Goal: Task Accomplishment & Management: Manage account settings

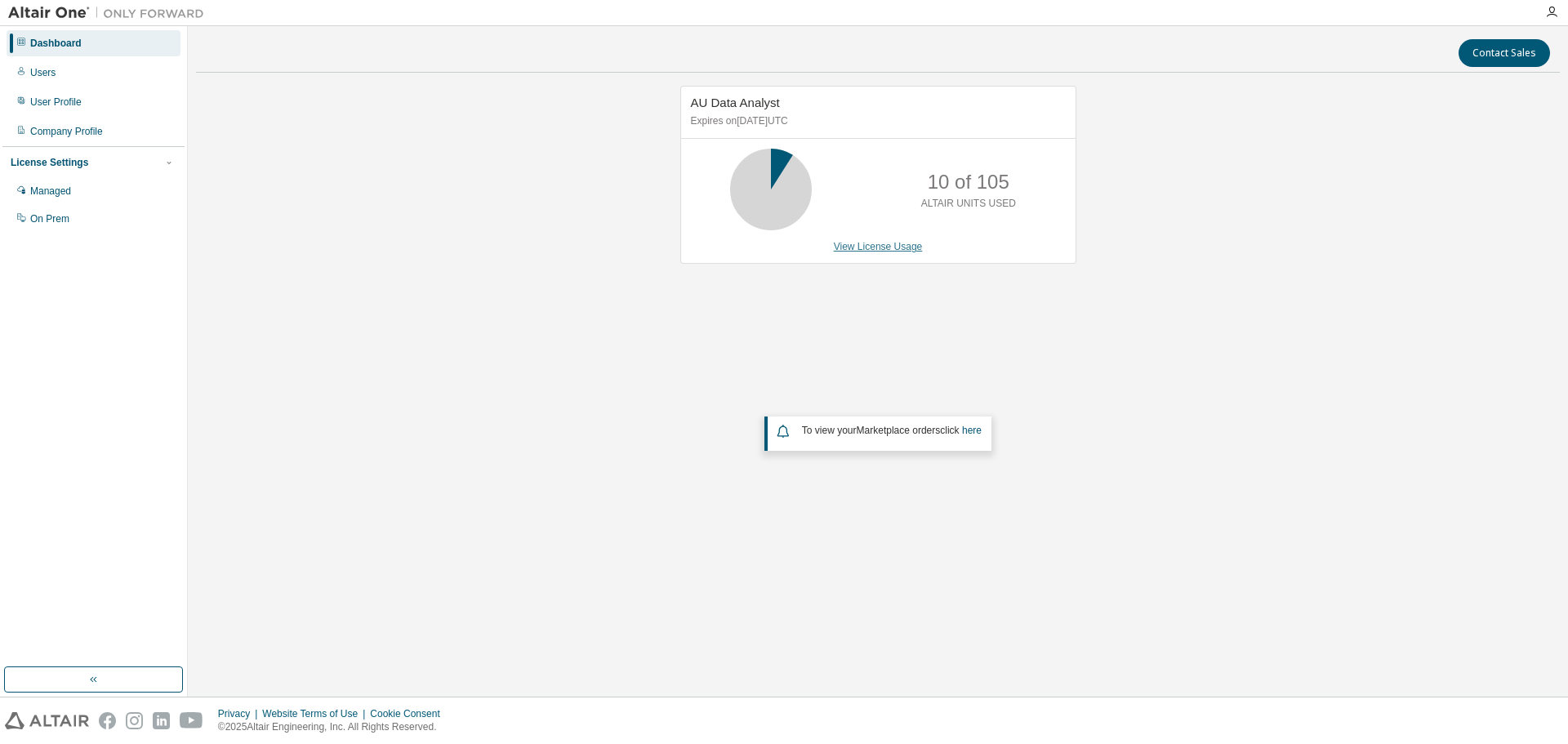
click at [862, 251] on link "View License Usage" at bounding box center [878, 247] width 89 height 12
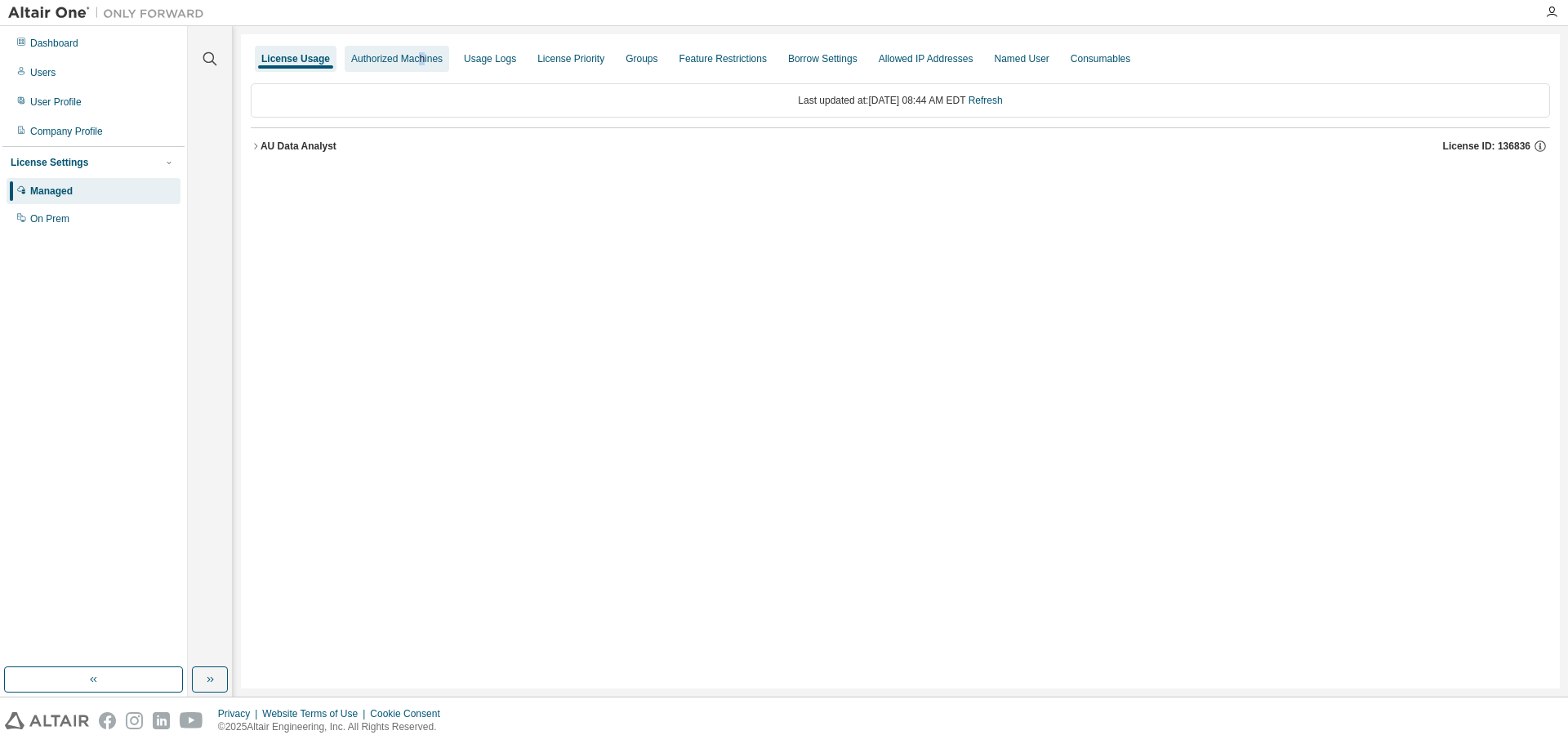
click at [417, 47] on div "Authorized Machines" at bounding box center [397, 58] width 105 height 26
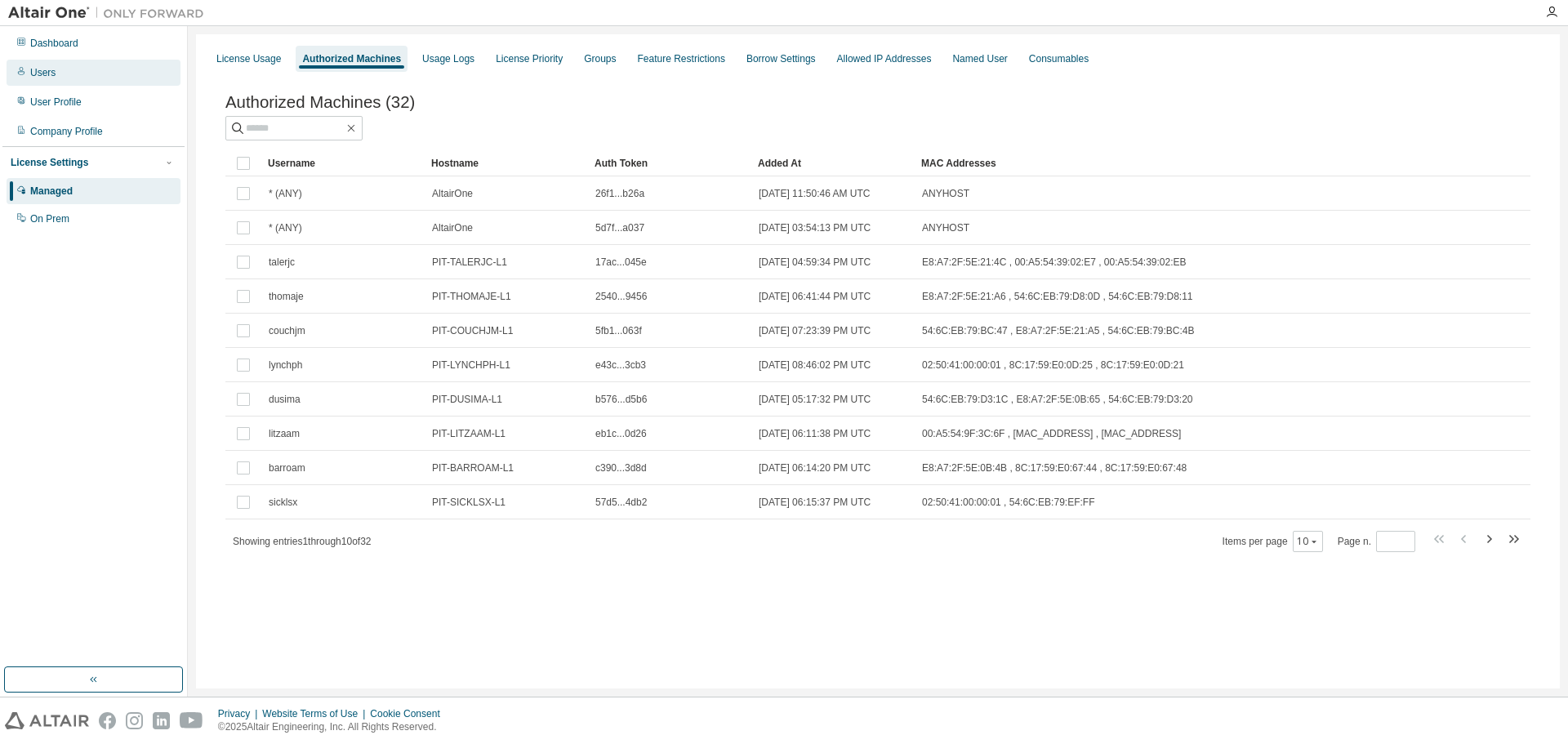
click at [92, 69] on div "Users" at bounding box center [93, 72] width 174 height 26
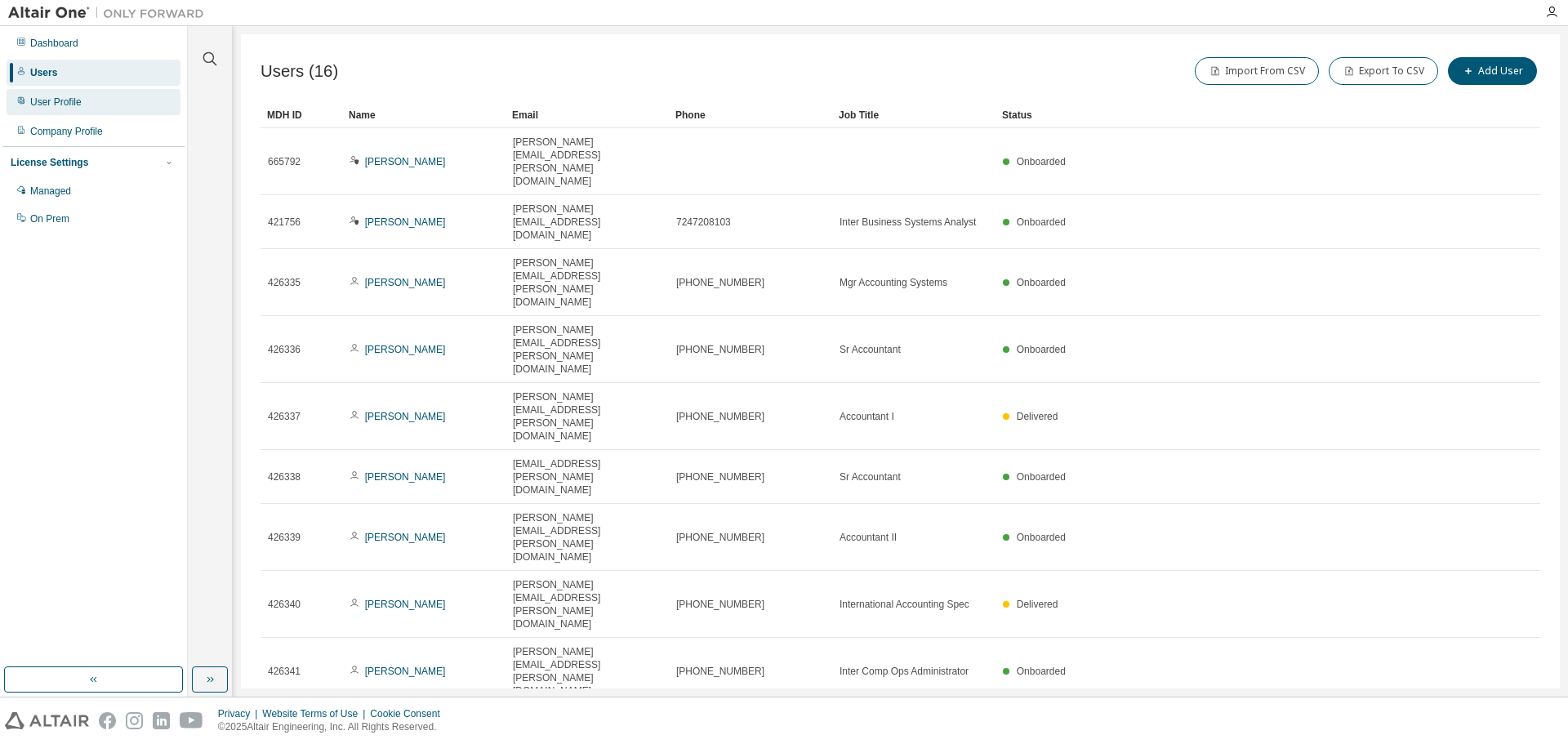
click at [69, 110] on div "User Profile" at bounding box center [93, 101] width 174 height 26
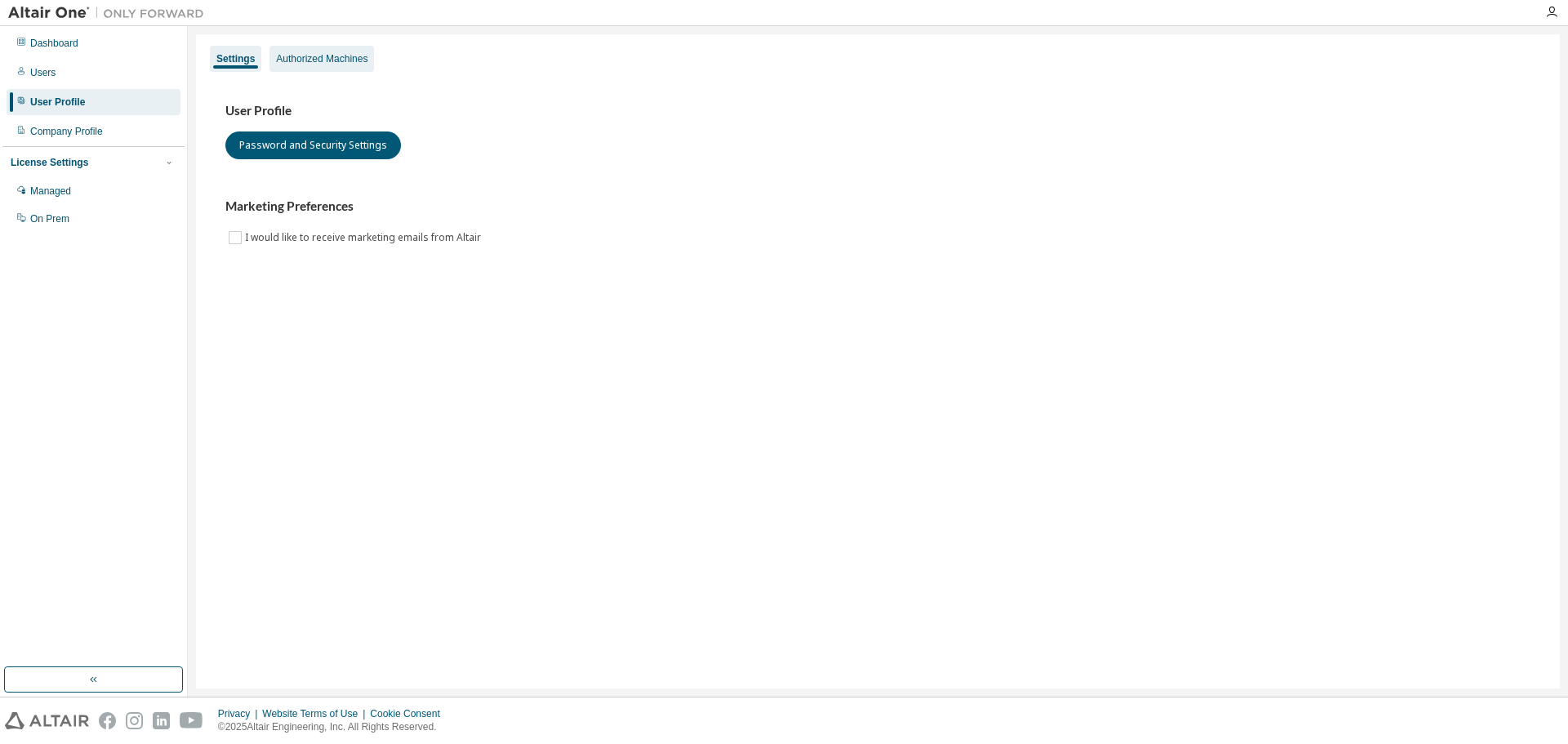
click at [327, 55] on div "Authorized Machines" at bounding box center [322, 59] width 91 height 13
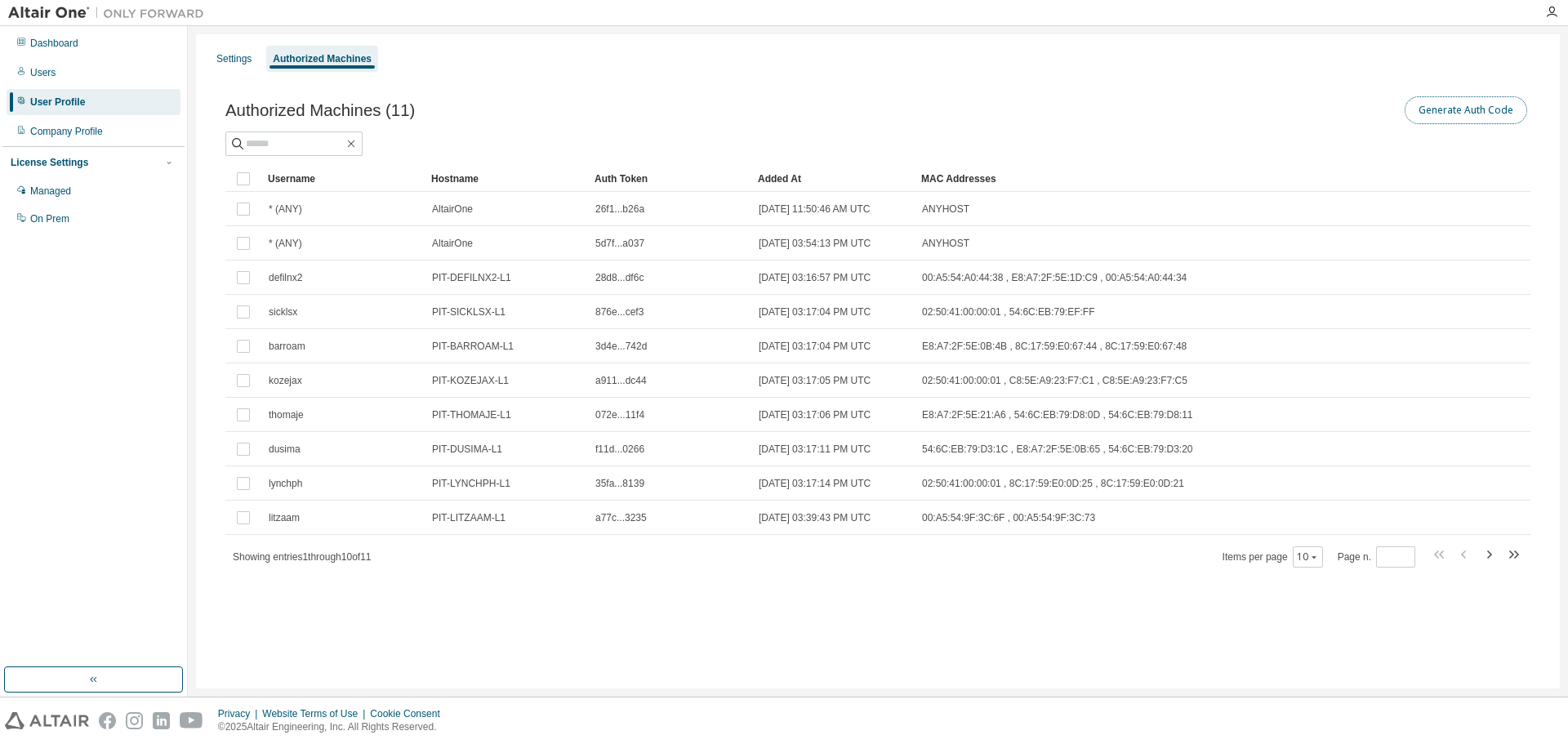
click at [1482, 107] on button "Generate Auth Code" at bounding box center [1466, 110] width 122 height 27
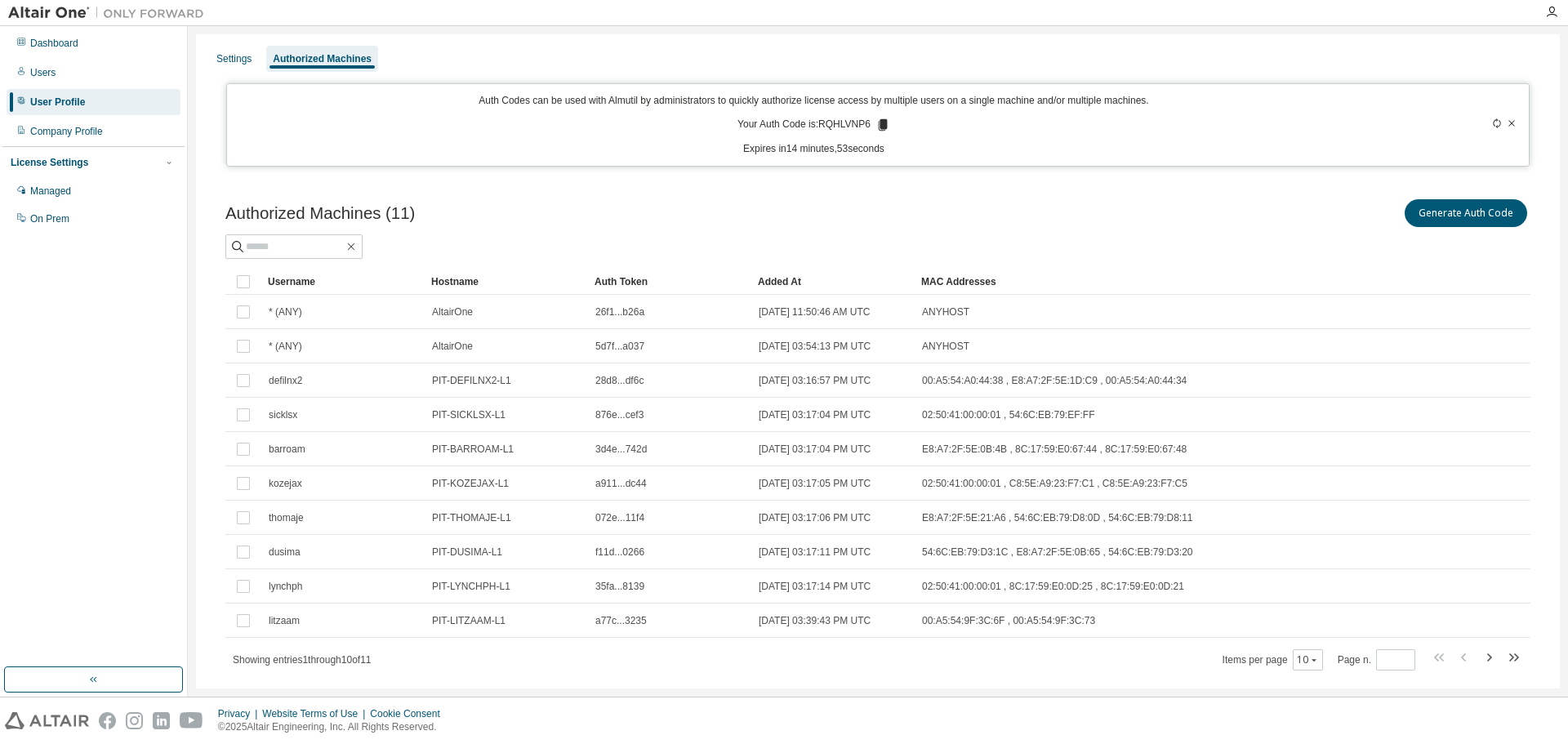
click at [836, 125] on p "Your Auth Code is: RQHLVNP6" at bounding box center [814, 125] width 153 height 15
copy p "RQHLVNP6"
